Goal: Information Seeking & Learning: Learn about a topic

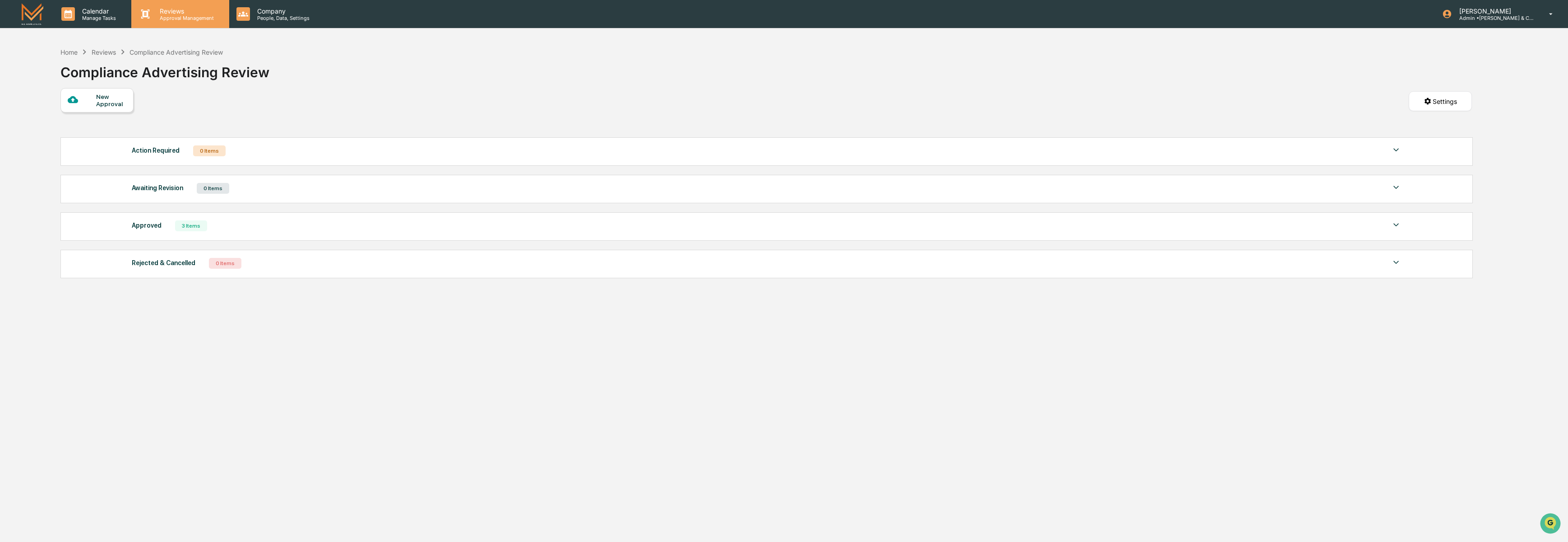
click at [174, 22] on div "Reviews Approval Management" at bounding box center [180, 14] width 98 height 28
click at [69, 52] on div "Home" at bounding box center [68, 51] width 17 height 8
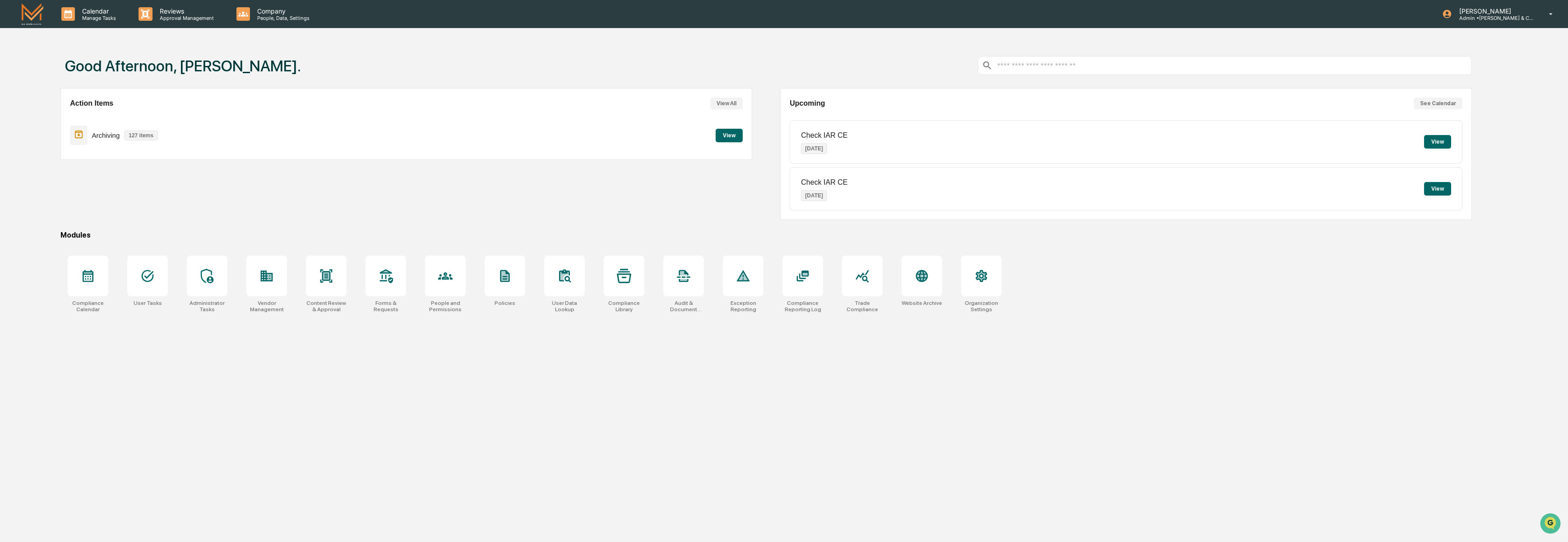
click at [726, 134] on button "View" at bounding box center [729, 135] width 27 height 13
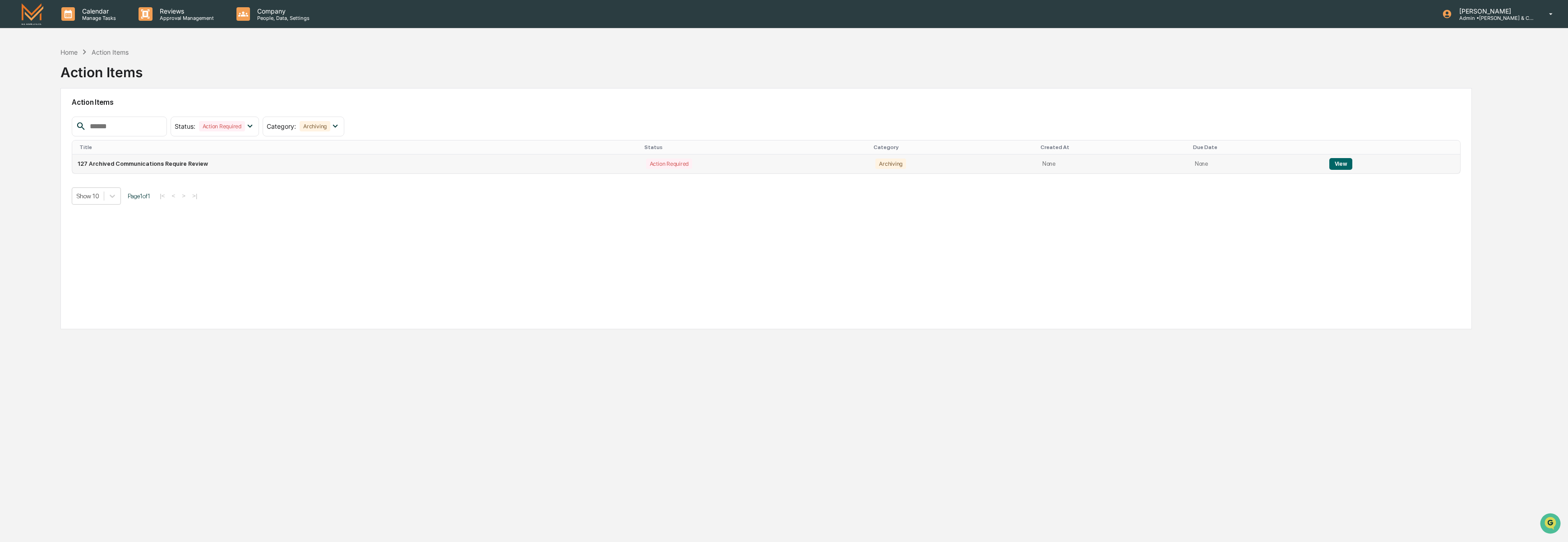
click at [1344, 164] on button "View" at bounding box center [1341, 163] width 23 height 12
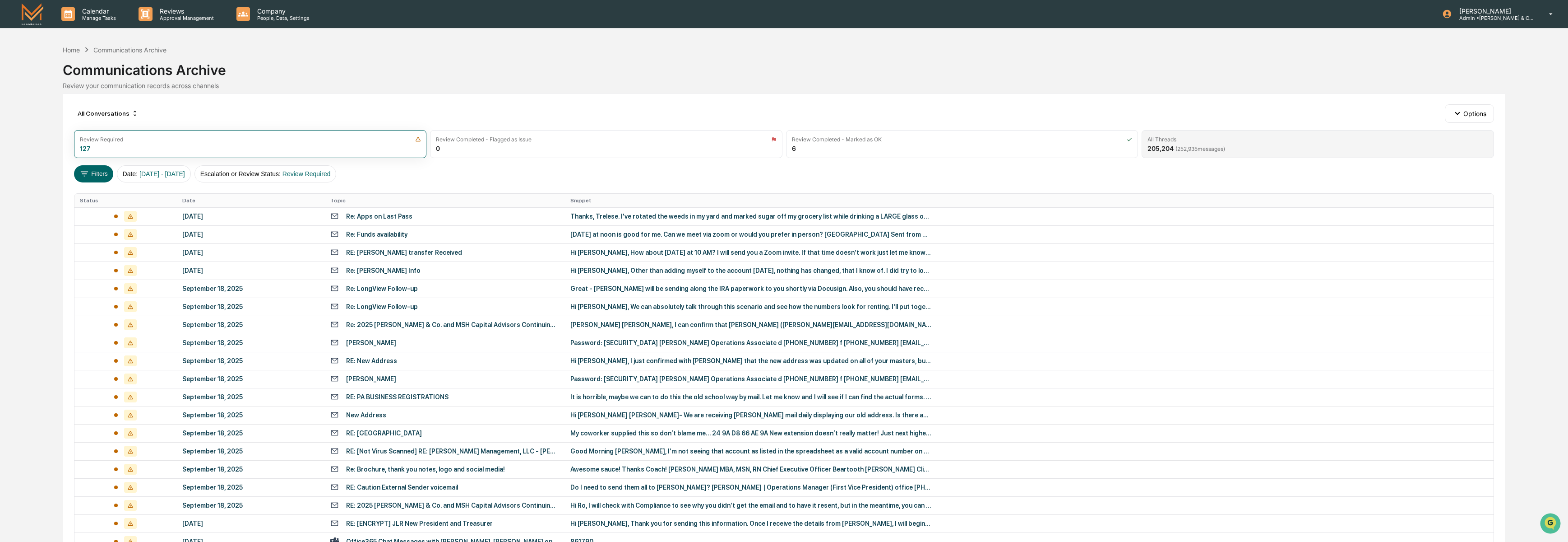
click at [1205, 142] on div "All Threads 205,204 ( 252,935 messages)" at bounding box center [1318, 145] width 353 height 28
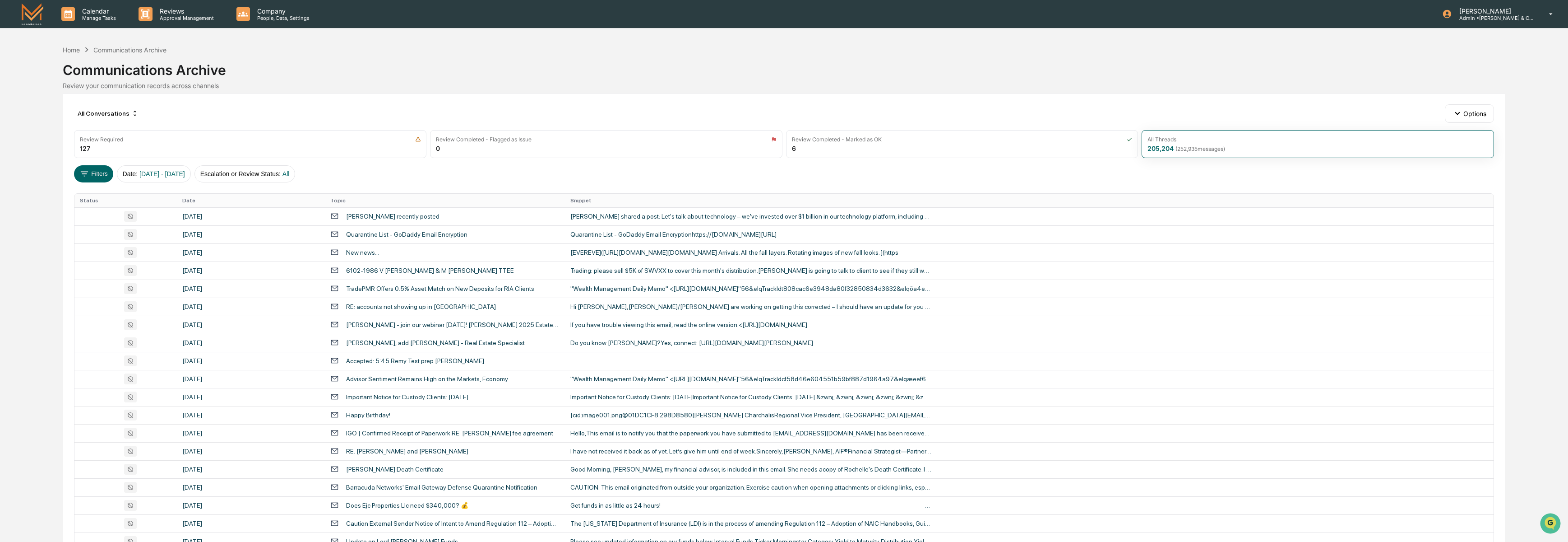
click at [49, 208] on div "Calendar Manage Tasks Reviews Approval Management Company People, Data, Setting…" at bounding box center [784, 360] width 1568 height 720
click at [90, 177] on button "Filters" at bounding box center [93, 173] width 39 height 17
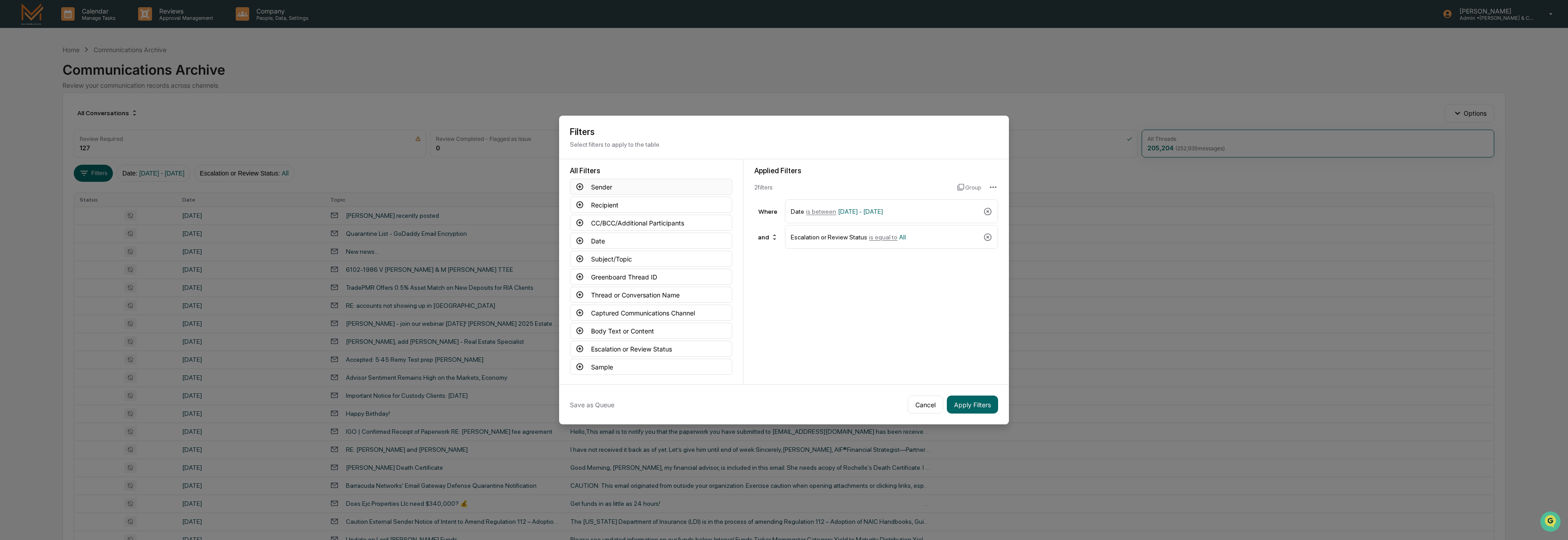
click at [580, 187] on icon at bounding box center [579, 186] width 8 height 8
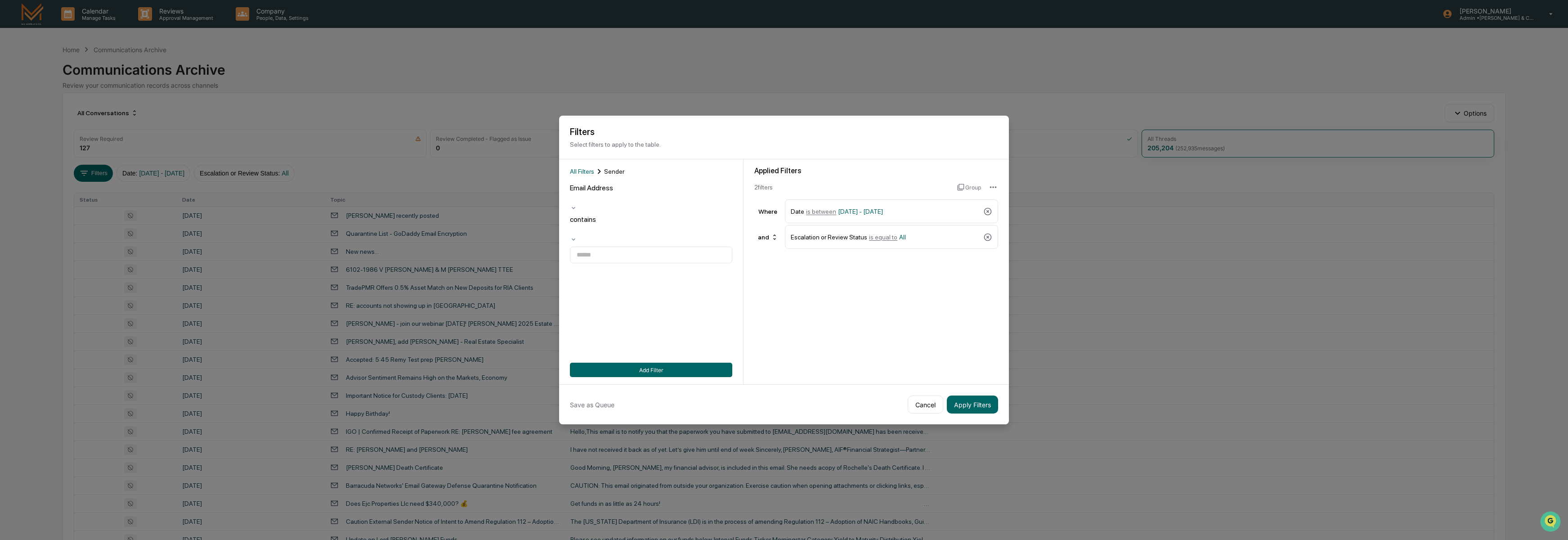
click at [572, 193] on div at bounding box center [572, 198] width 2 height 11
click at [684, 171] on div "All Filters Sender" at bounding box center [651, 171] width 163 height 10
click at [590, 247] on input at bounding box center [651, 255] width 163 height 17
type input "**********"
click at [973, 408] on button "Apply Filters" at bounding box center [973, 404] width 51 height 18
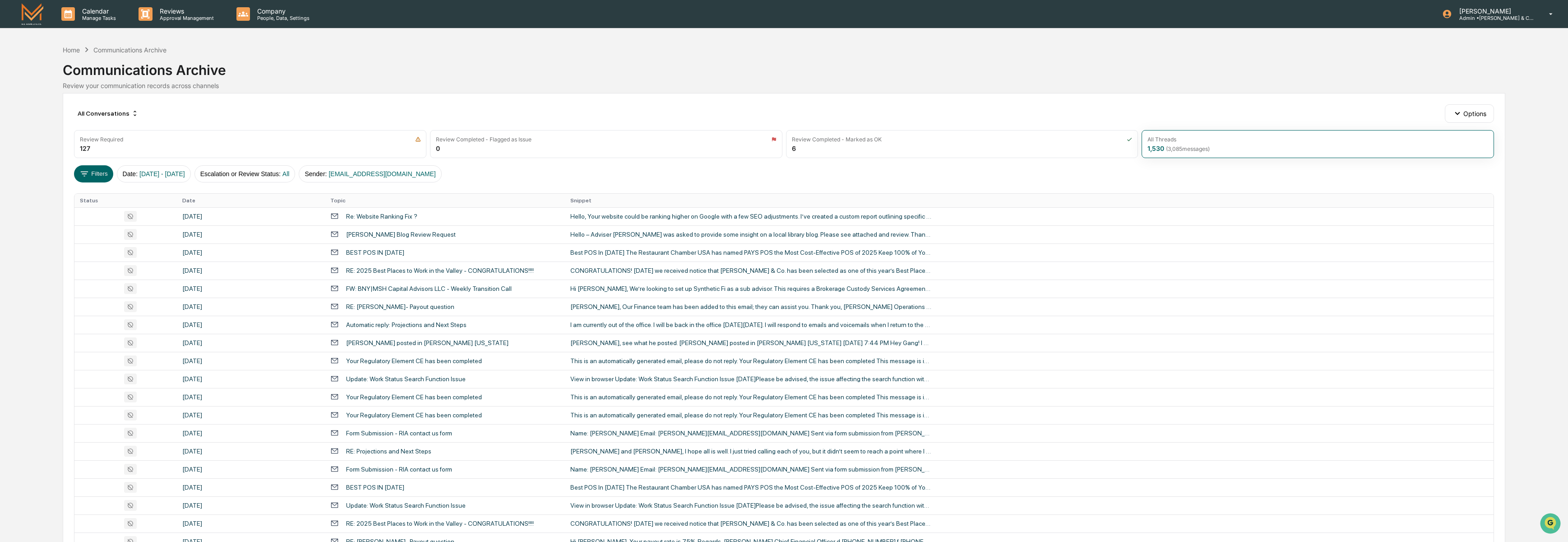
click at [667, 174] on div "Filters Date : [DATE] - [DATE] Escalation or Review Status : All Sender : [EMAI…" at bounding box center [784, 173] width 1420 height 17
click at [629, 105] on div "All Conversations Options" at bounding box center [784, 114] width 1420 height 18
click at [700, 287] on div "Hi [PERSON_NAME], We’re looking to set up Synthetic Fi as a sub advisor. This r…" at bounding box center [750, 288] width 361 height 7
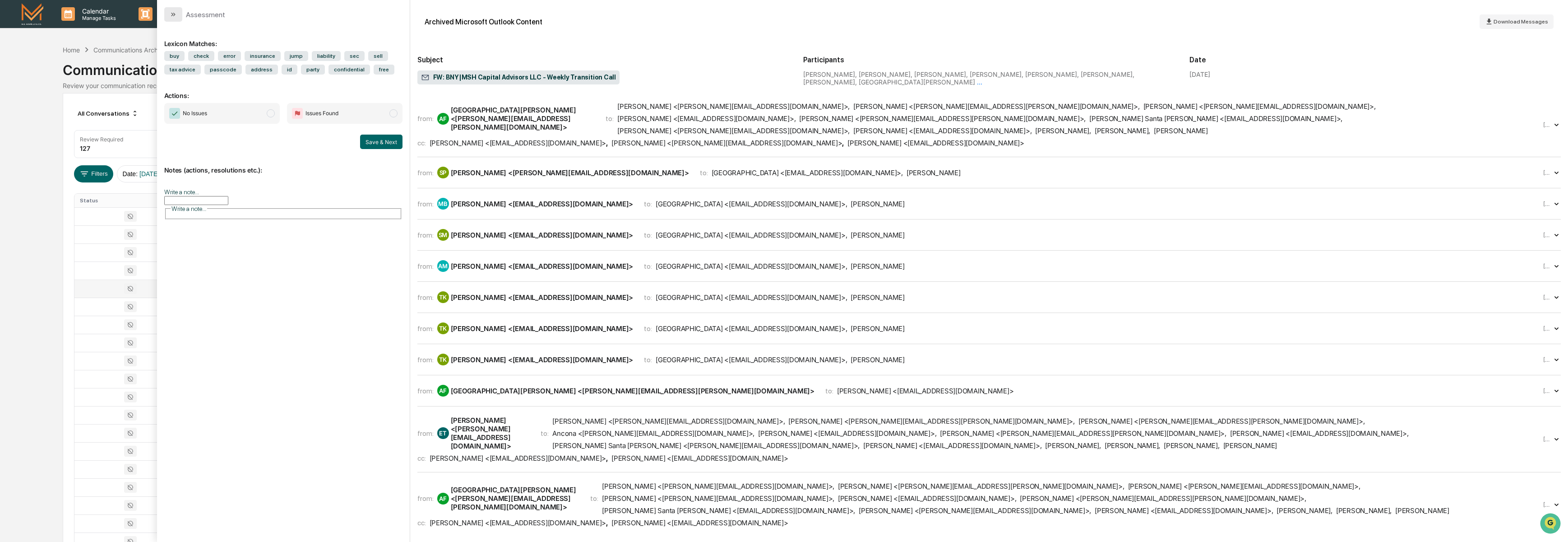
click at [173, 15] on icon "modal" at bounding box center [174, 14] width 3 height 4
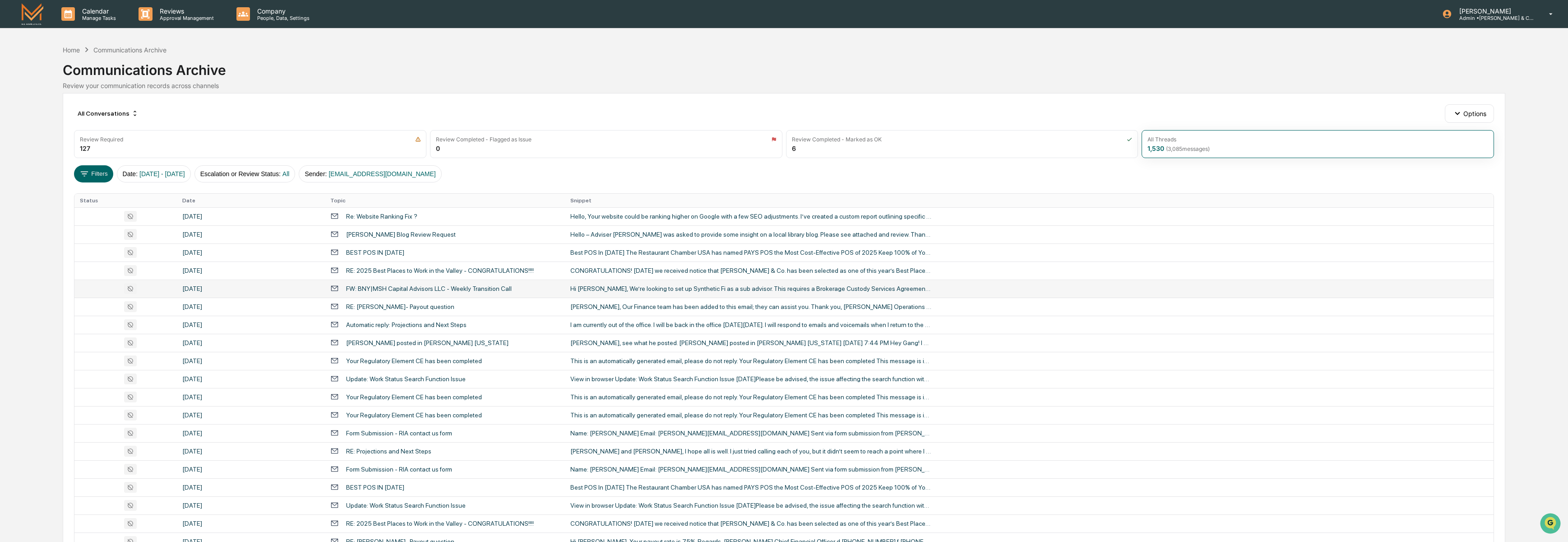
drag, startPoint x: 430, startPoint y: 91, endPoint x: 174, endPoint y: 124, distance: 258.1
click at [429, 90] on div "Home Communications Archive Communications Archive Review your communication re…" at bounding box center [784, 67] width 1442 height 51
click at [636, 63] on div "Communications Archive" at bounding box center [784, 67] width 1442 height 23
click at [137, 52] on div "Communications Archive" at bounding box center [129, 50] width 73 height 8
click at [130, 51] on div "Communications Archive" at bounding box center [129, 50] width 73 height 8
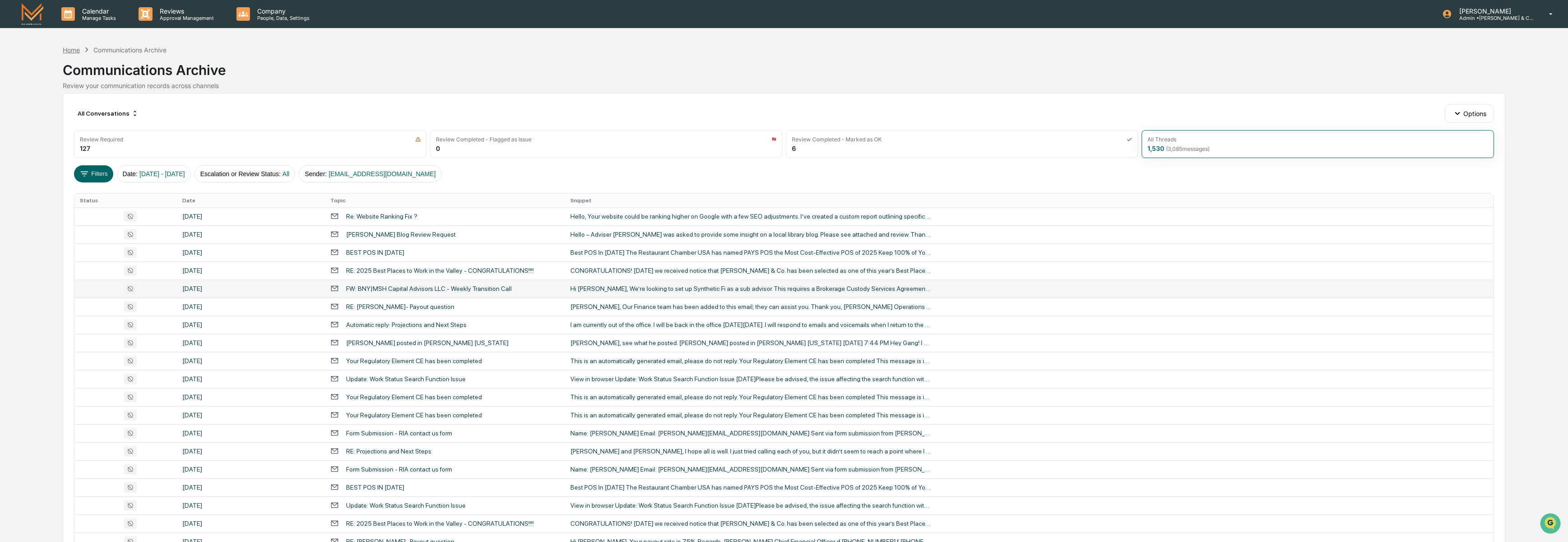
click at [67, 47] on div "Home" at bounding box center [71, 50] width 17 height 8
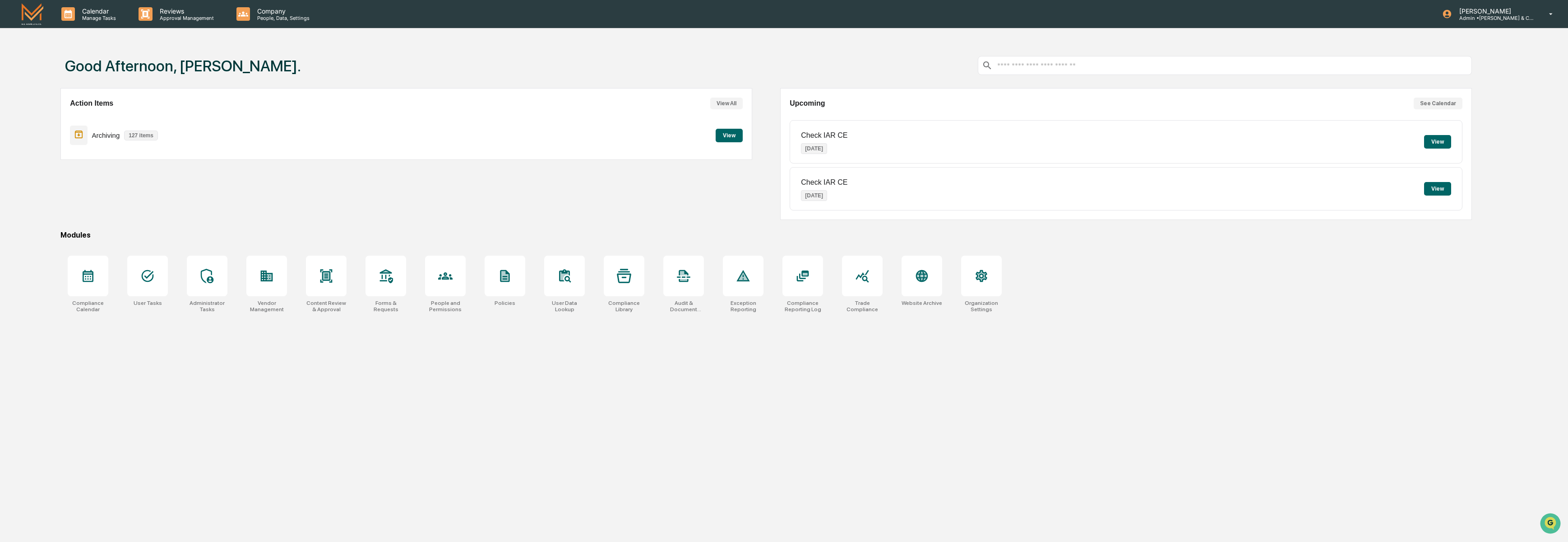
click at [764, 54] on div "Good Afternoon, [PERSON_NAME]." at bounding box center [766, 65] width 1411 height 45
click at [386, 73] on div "Good Afternoon, [PERSON_NAME]." at bounding box center [766, 65] width 1411 height 45
